Goal: Task Accomplishment & Management: Use online tool/utility

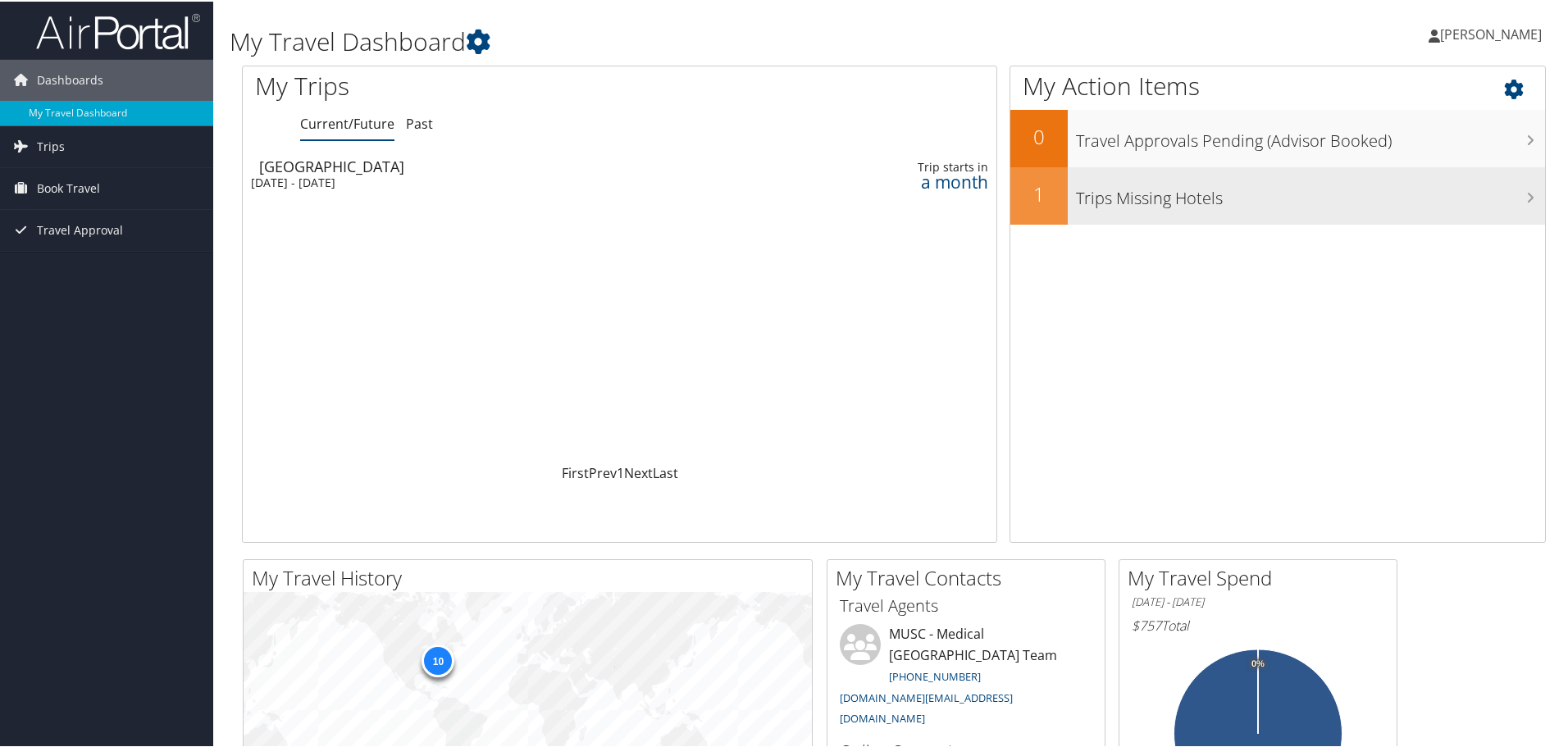
click at [1203, 220] on div "Trips Missing Hotels" at bounding box center [1306, 194] width 477 height 57
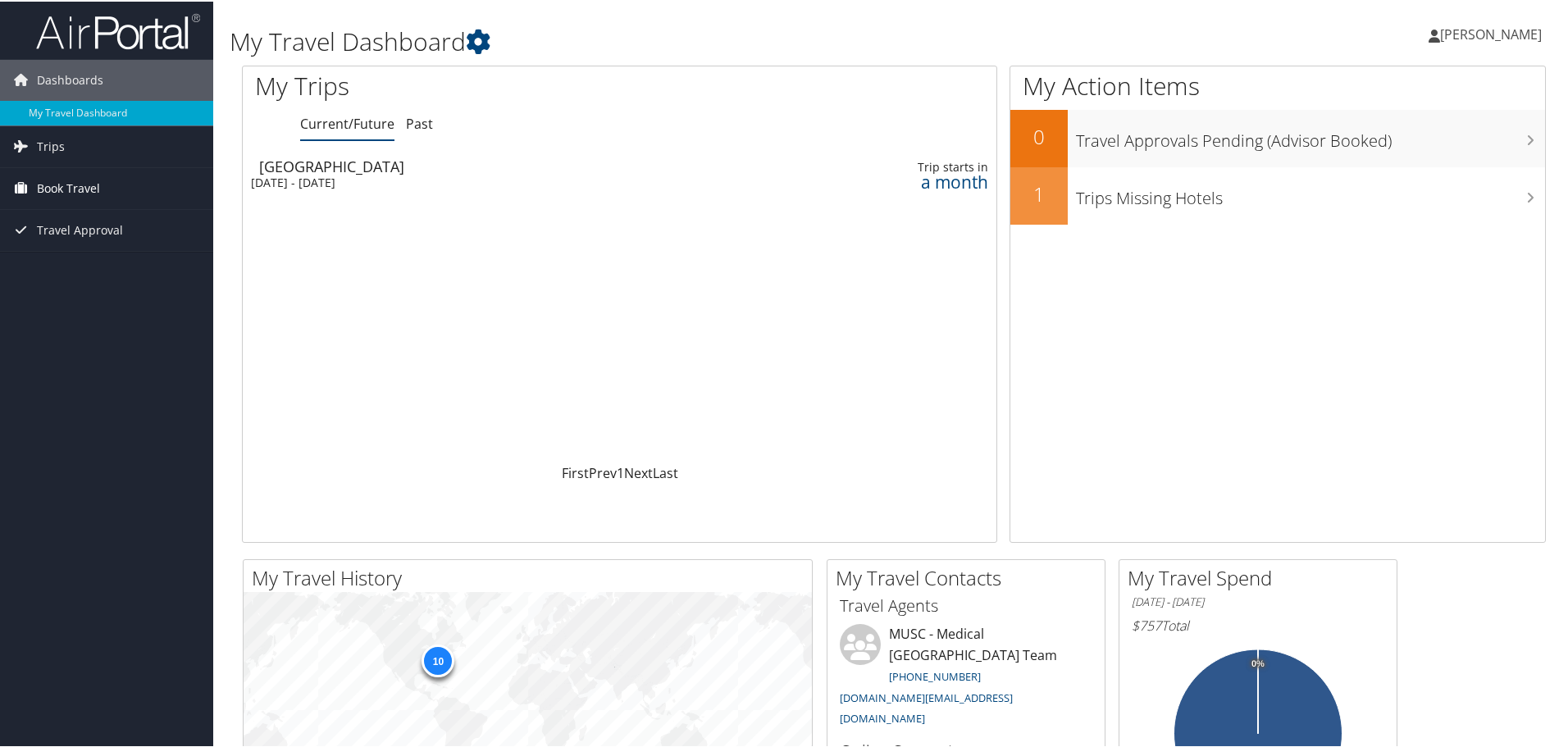
click at [75, 188] on span "Book Travel" at bounding box center [69, 187] width 63 height 41
click at [87, 272] on link "Book/Manage Online Trips" at bounding box center [107, 269] width 213 height 25
